Goal: Information Seeking & Learning: Learn about a topic

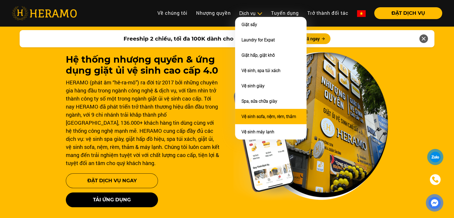
click at [251, 115] on link "Vệ sinh sofa, nệm, rèm, thảm" at bounding box center [268, 116] width 55 height 5
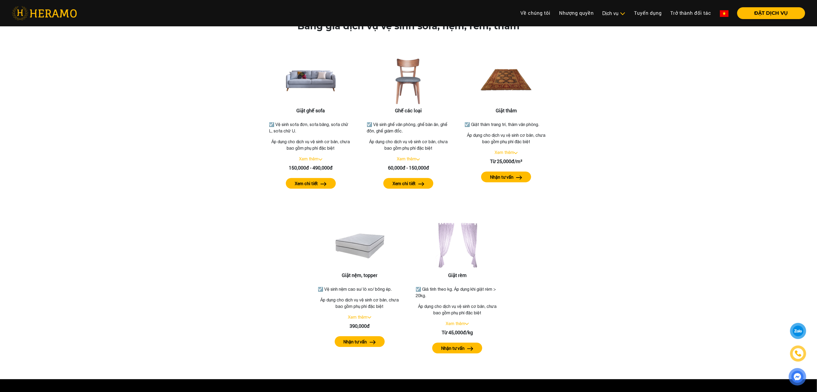
scroll to position [651, 0]
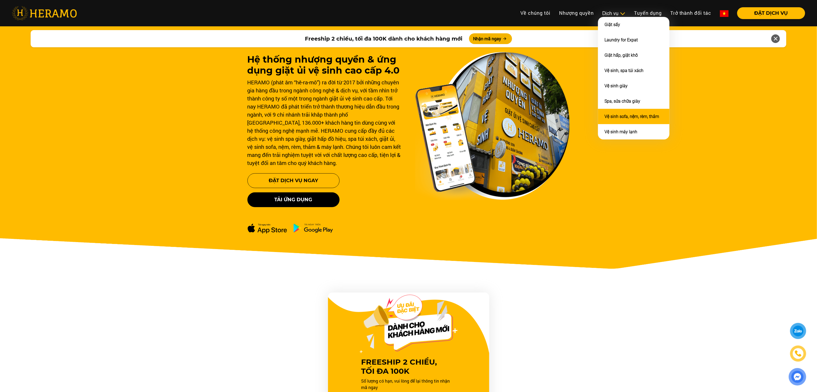
click at [610, 114] on link "Vệ sinh sofa, nệm, rèm, thảm" at bounding box center [631, 116] width 55 height 5
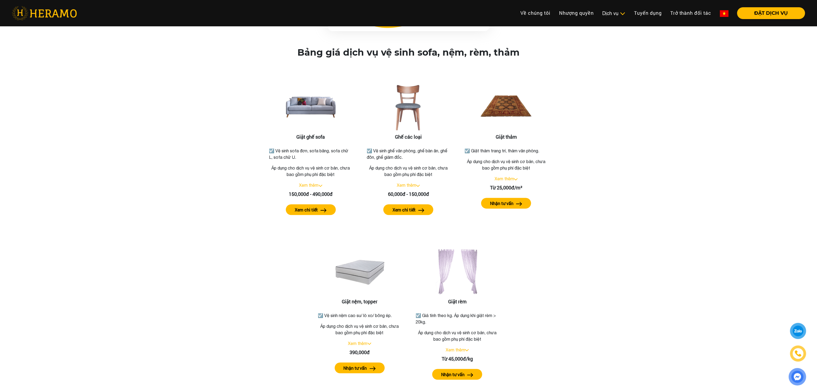
scroll to position [615, 0]
